Goal: Information Seeking & Learning: Compare options

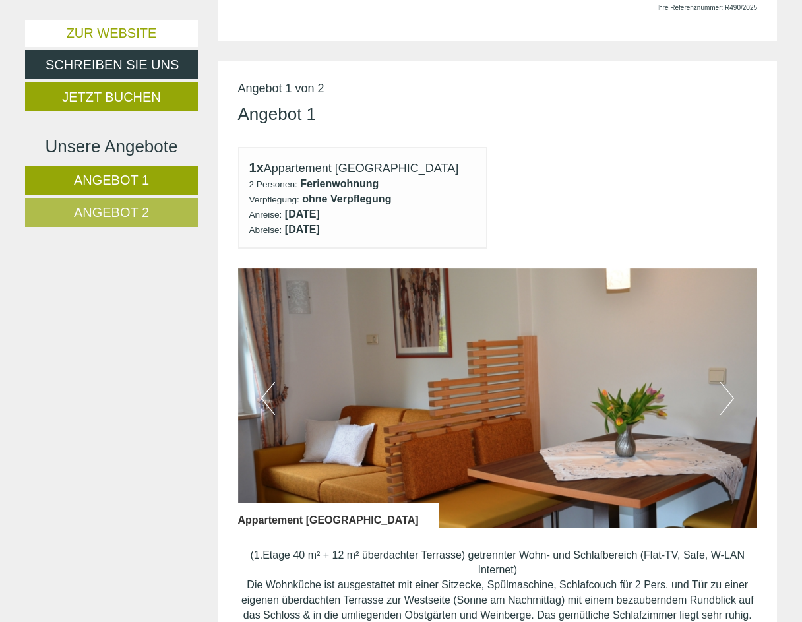
scroll to position [569, 0]
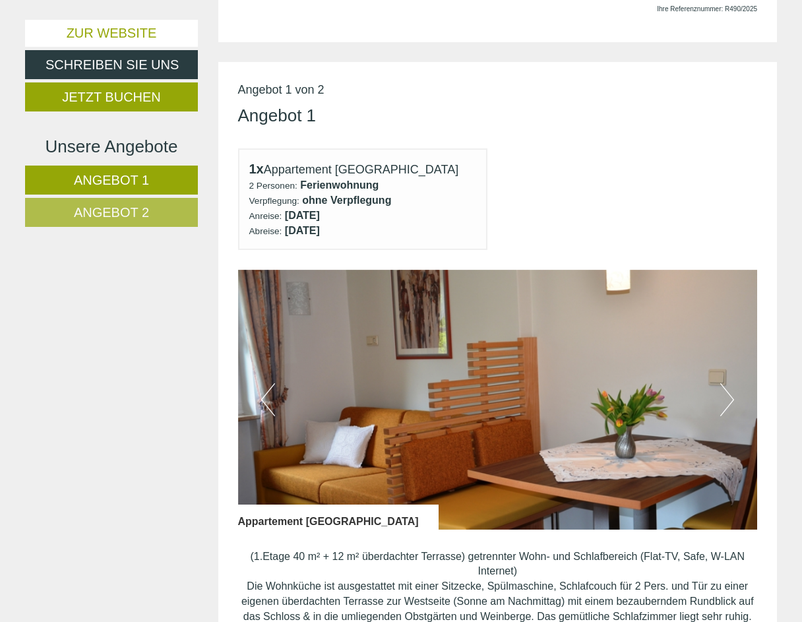
click at [148, 178] on span "Angebot 1" at bounding box center [111, 180] width 75 height 15
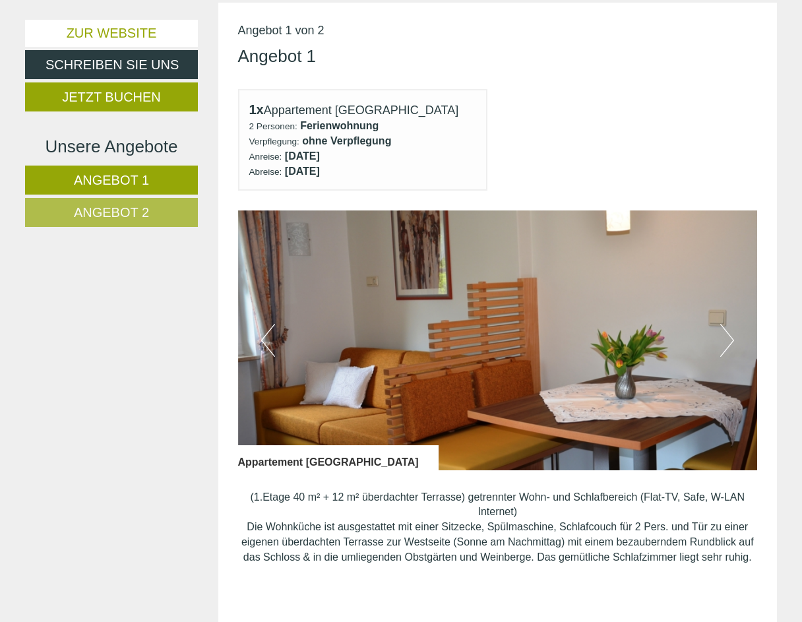
click at [730, 331] on button "Next" at bounding box center [727, 340] width 14 height 33
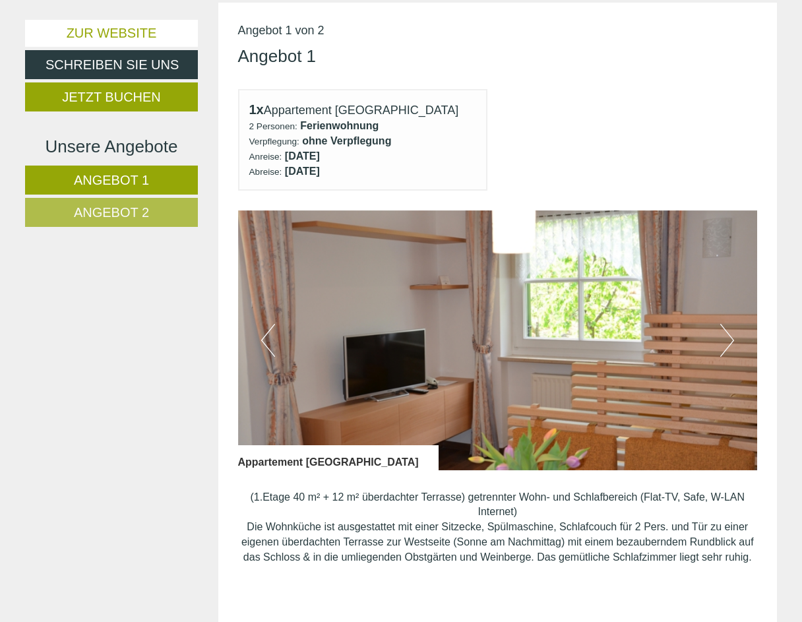
click at [730, 331] on button "Next" at bounding box center [727, 340] width 14 height 33
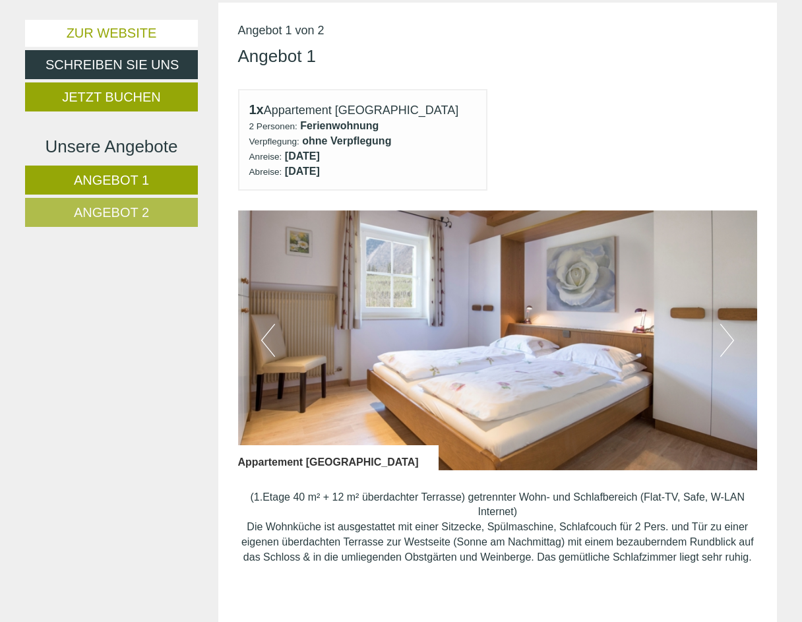
click at [730, 331] on button "Next" at bounding box center [727, 340] width 14 height 33
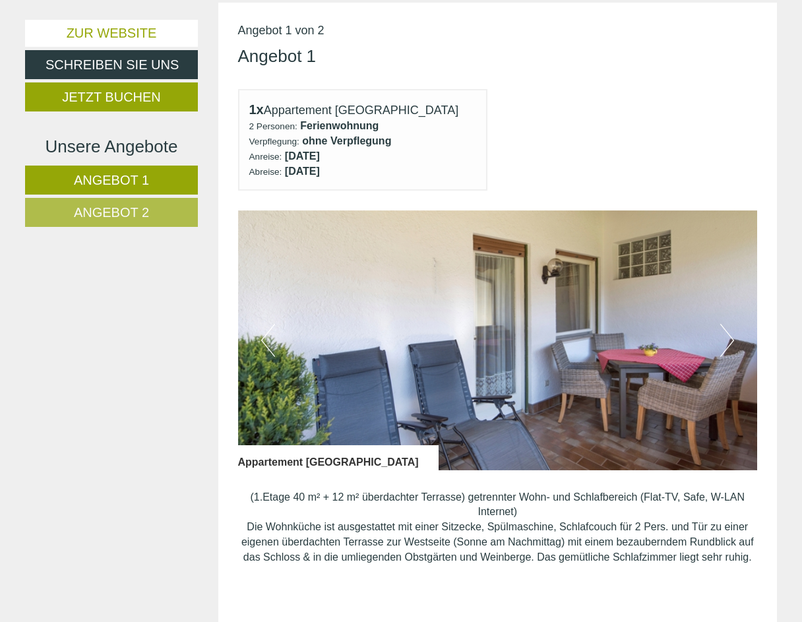
click at [730, 331] on button "Next" at bounding box center [727, 340] width 14 height 33
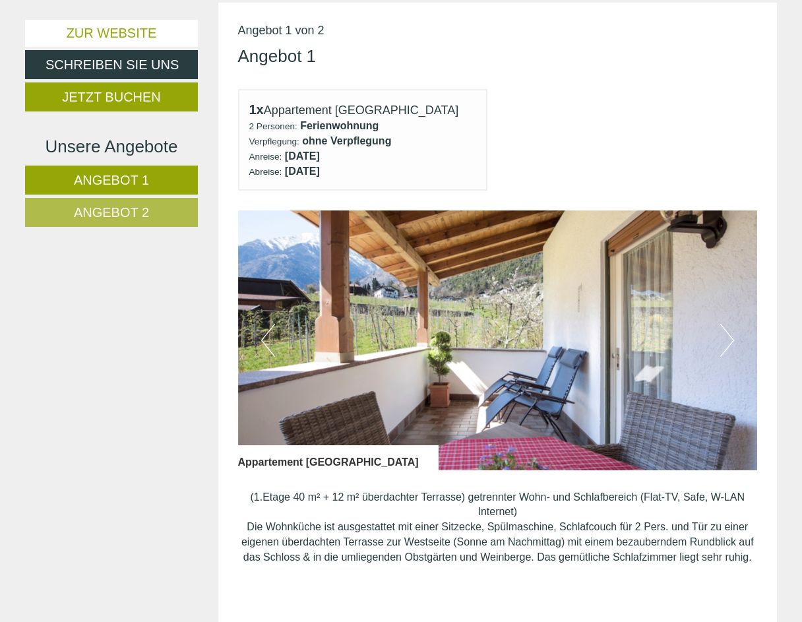
click at [124, 209] on span "Angebot 2" at bounding box center [111, 212] width 75 height 15
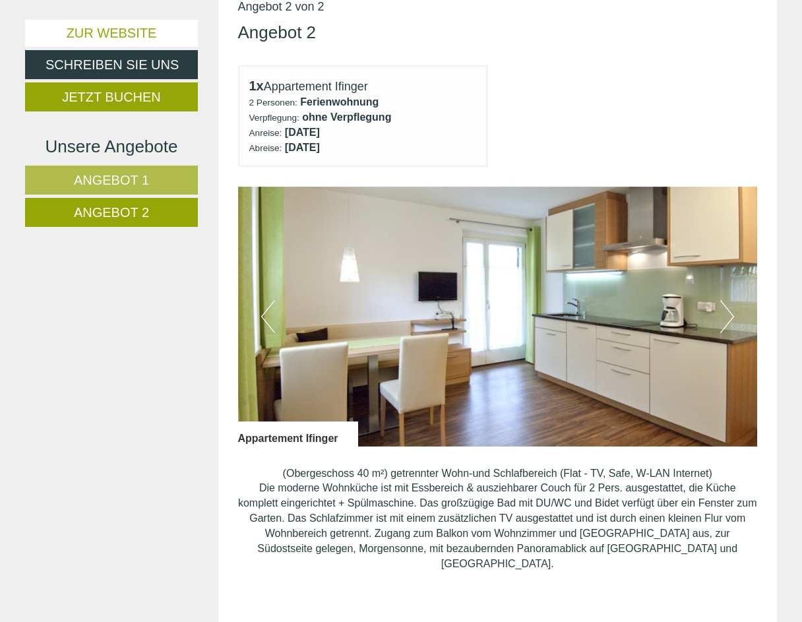
scroll to position [627, 0]
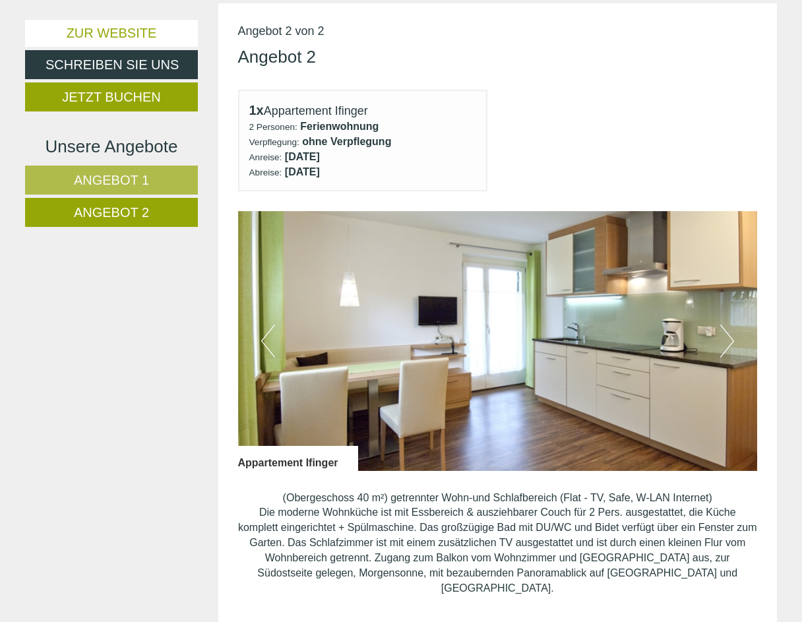
click at [731, 334] on button "Next" at bounding box center [727, 341] width 14 height 33
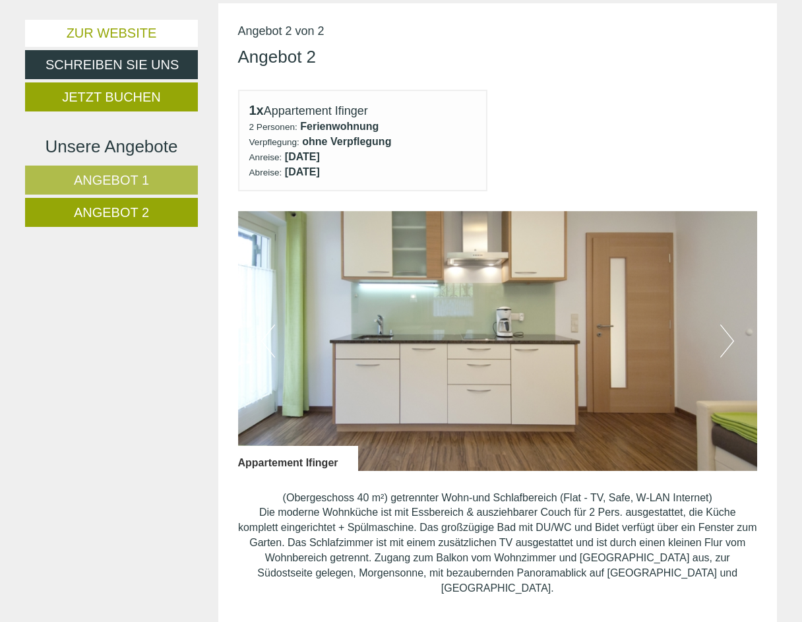
click at [731, 334] on button "Next" at bounding box center [727, 341] width 14 height 33
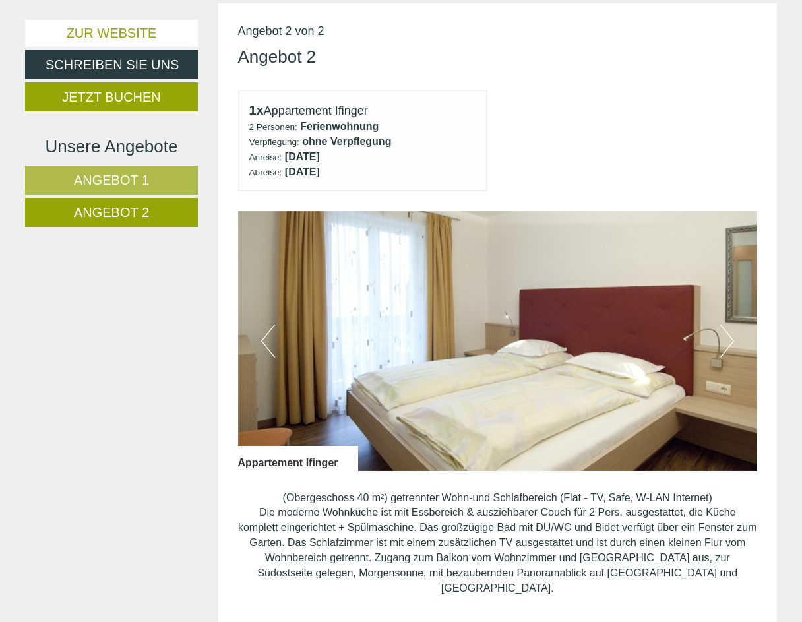
click at [731, 334] on button "Next" at bounding box center [727, 341] width 14 height 33
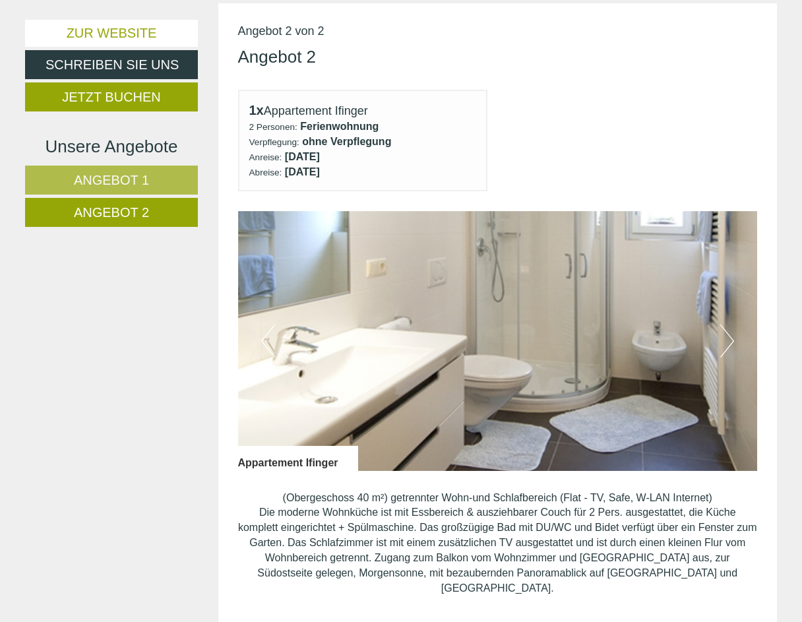
click at [731, 334] on button "Next" at bounding box center [727, 341] width 14 height 33
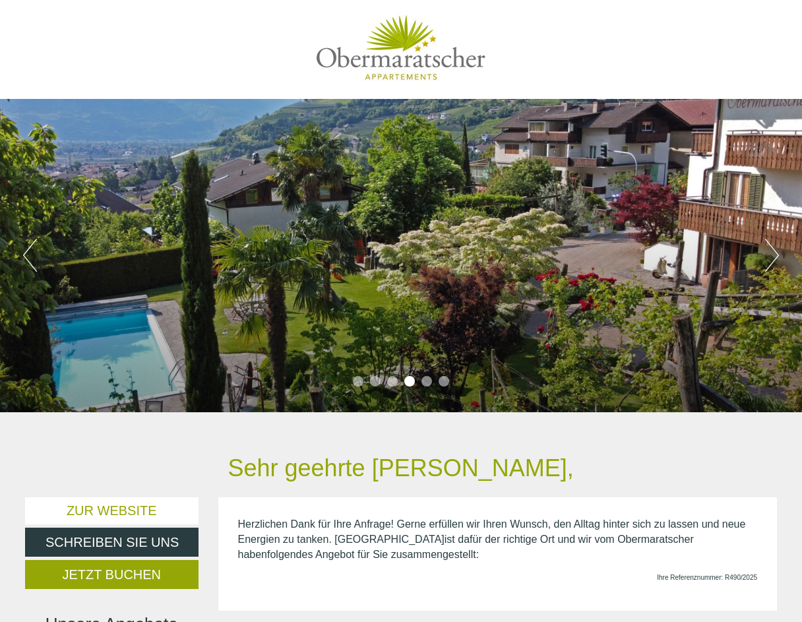
scroll to position [0, 0]
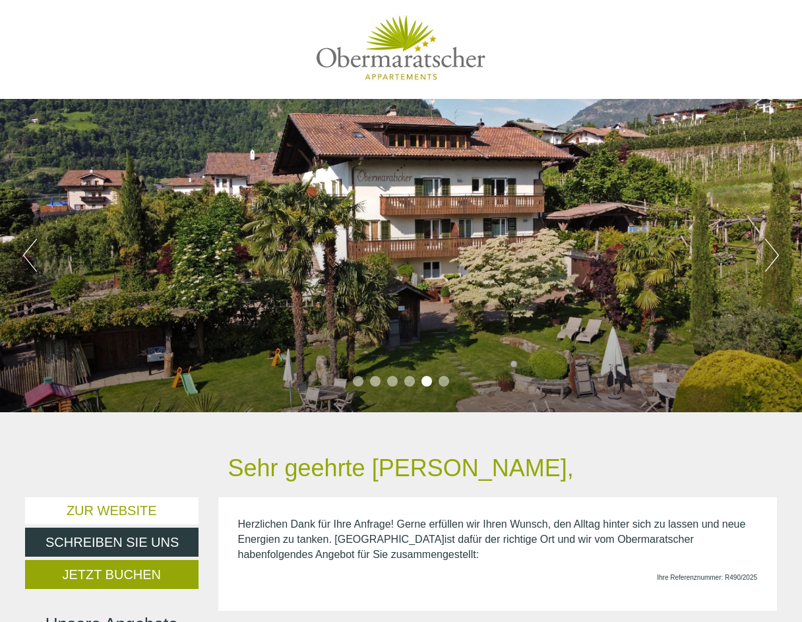
click at [776, 255] on button "Next" at bounding box center [772, 255] width 14 height 33
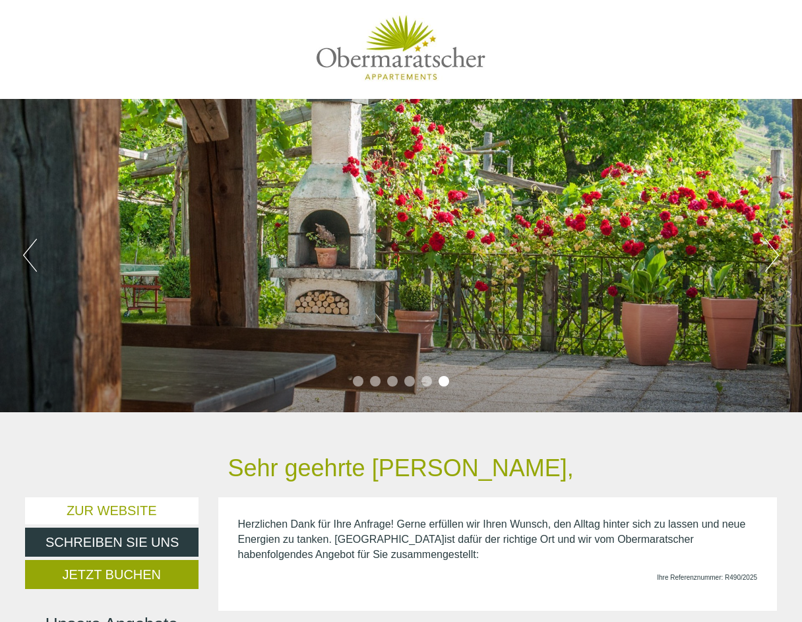
click at [776, 255] on button "Next" at bounding box center [772, 255] width 14 height 33
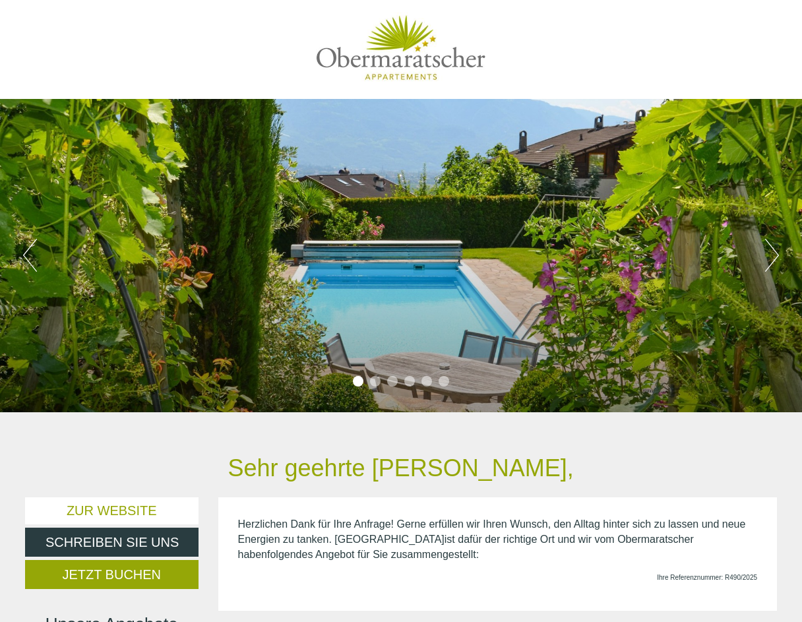
click at [776, 255] on button "Next" at bounding box center [772, 255] width 14 height 33
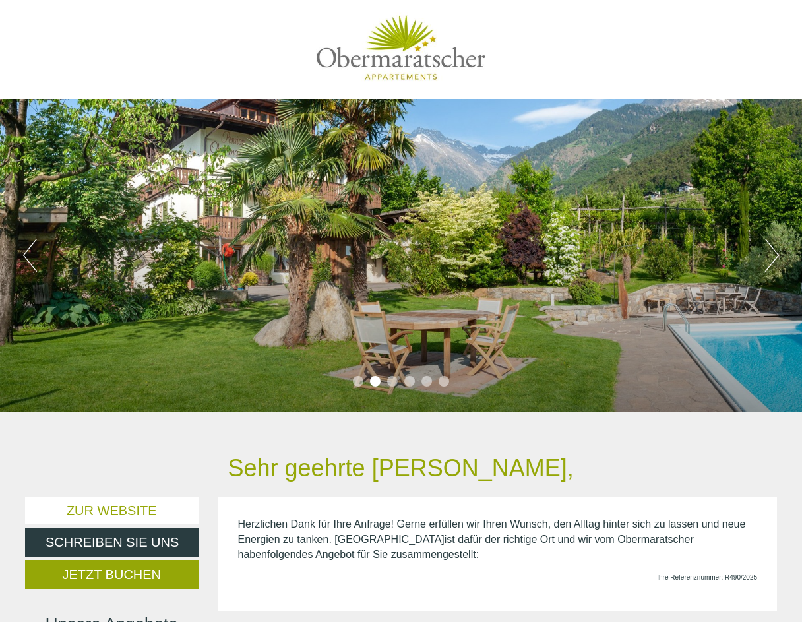
click at [776, 255] on button "Next" at bounding box center [772, 255] width 14 height 33
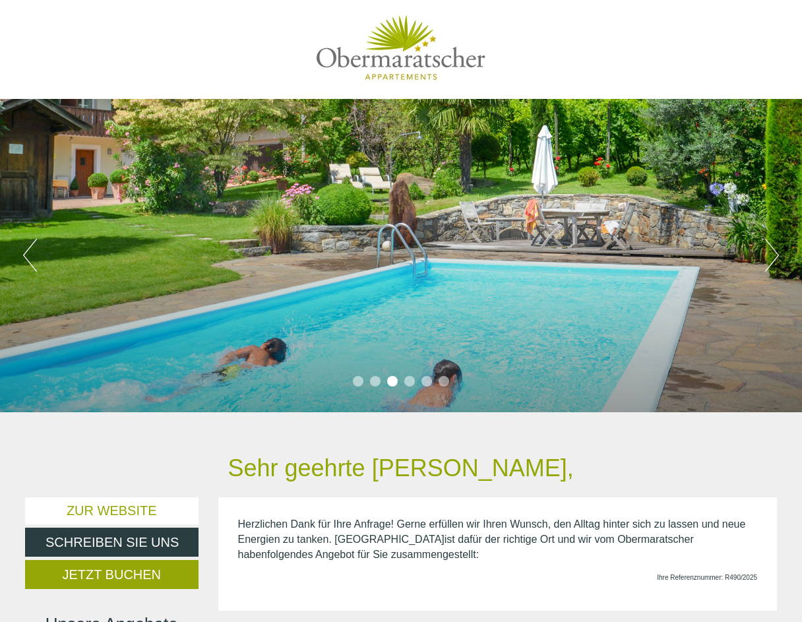
click at [776, 255] on button "Next" at bounding box center [772, 255] width 14 height 33
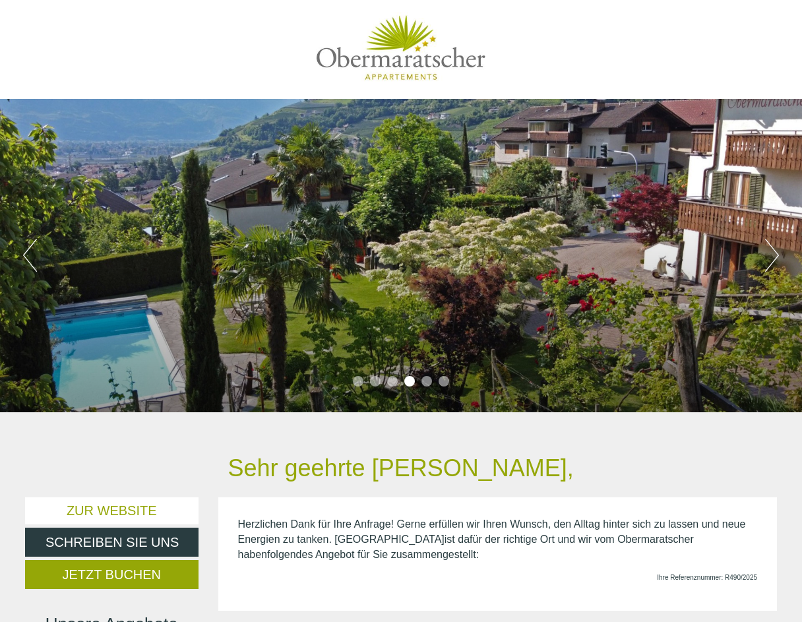
click at [776, 255] on button "Next" at bounding box center [772, 255] width 14 height 33
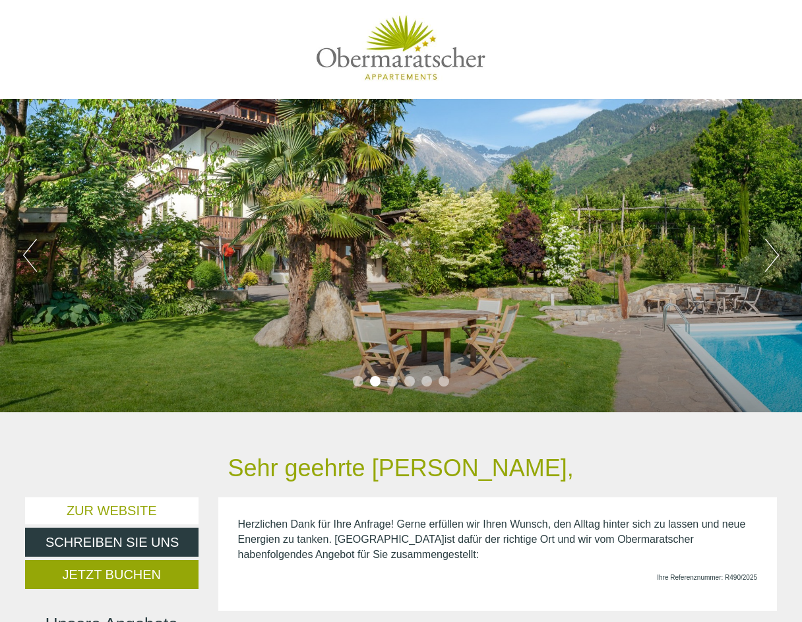
click at [777, 251] on button "Next" at bounding box center [772, 255] width 14 height 33
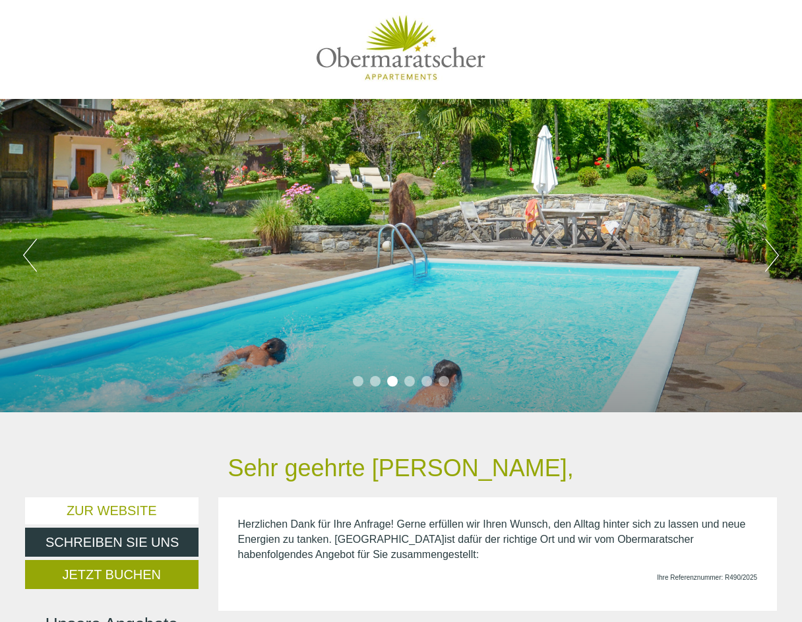
click at [777, 251] on button "Next" at bounding box center [772, 255] width 14 height 33
